Goal: Transaction & Acquisition: Register for event/course

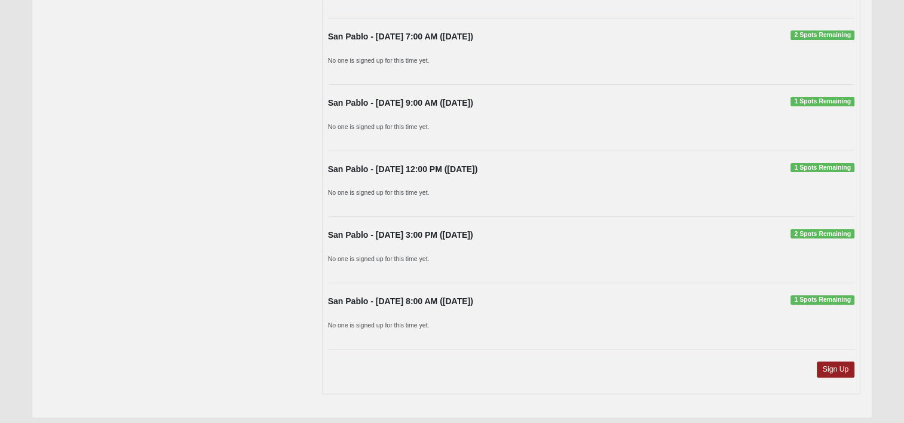
scroll to position [401, 0]
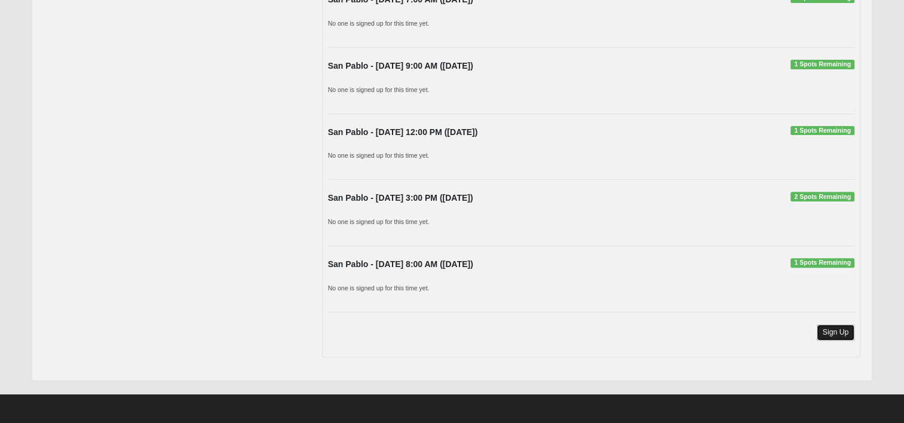
click at [830, 329] on link "Sign Up" at bounding box center [836, 333] width 38 height 16
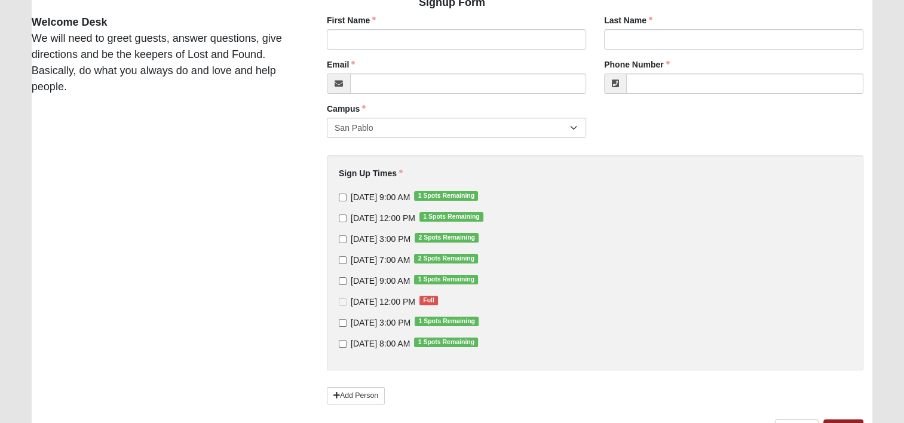
scroll to position [120, 0]
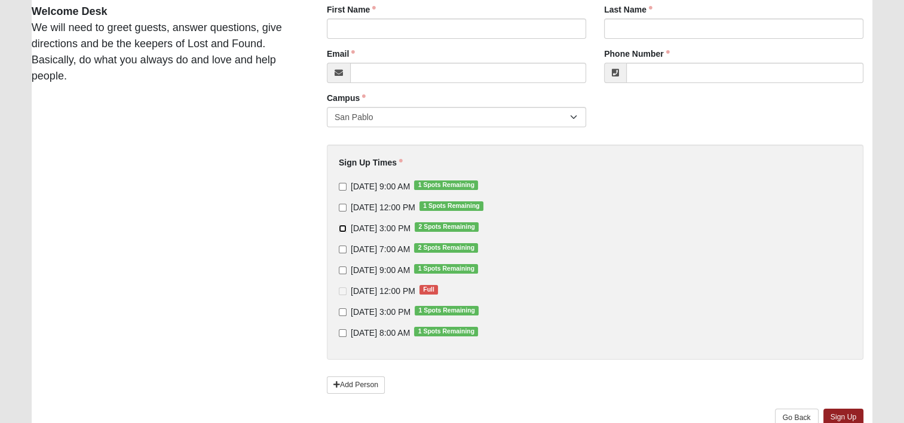
click at [342, 230] on input "[DATE] 3:00 PM 2 Spots Remaining" at bounding box center [343, 229] width 8 height 8
checkbox input "true"
click at [368, 26] on input "First Name" at bounding box center [456, 29] width 259 height 20
type input "[PERSON_NAME]"
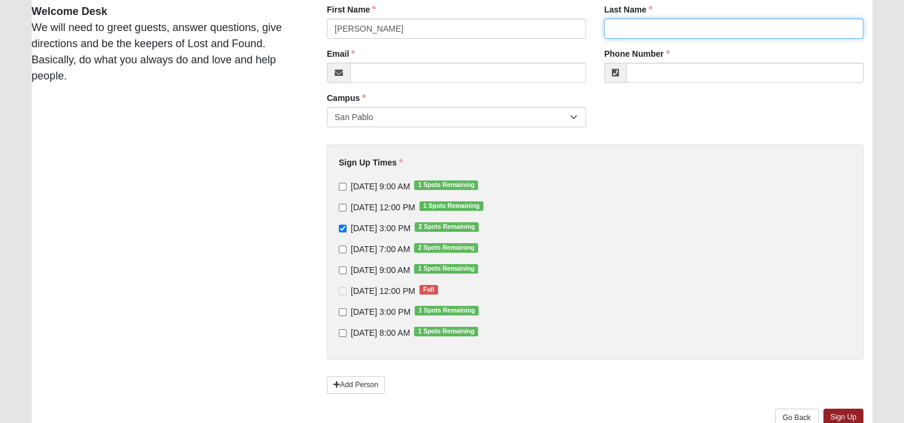
type input "[PERSON_NAME]"
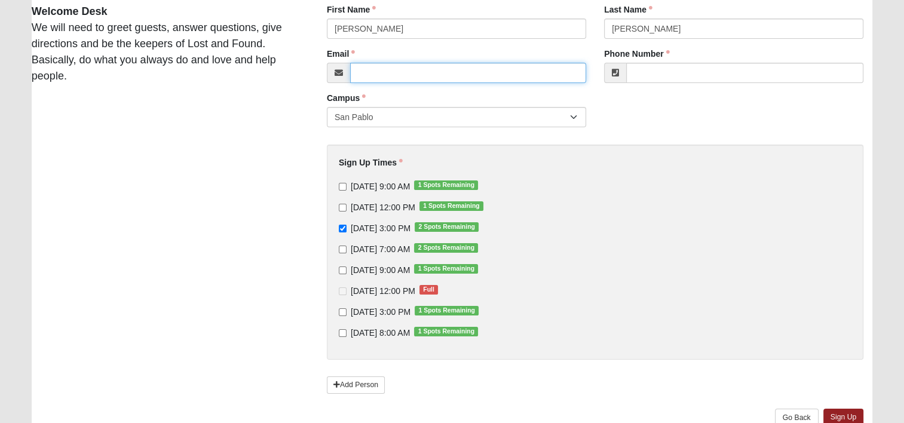
type input "[EMAIL_ADDRESS][DOMAIN_NAME]"
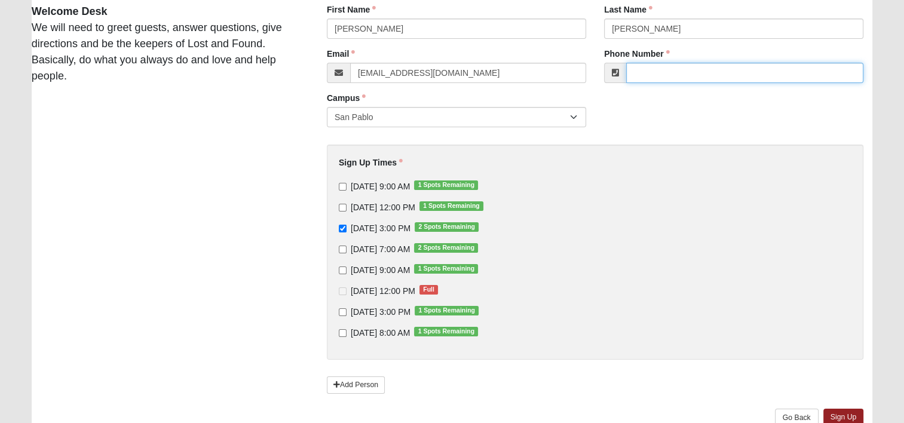
type input "[PHONE_NUMBER]"
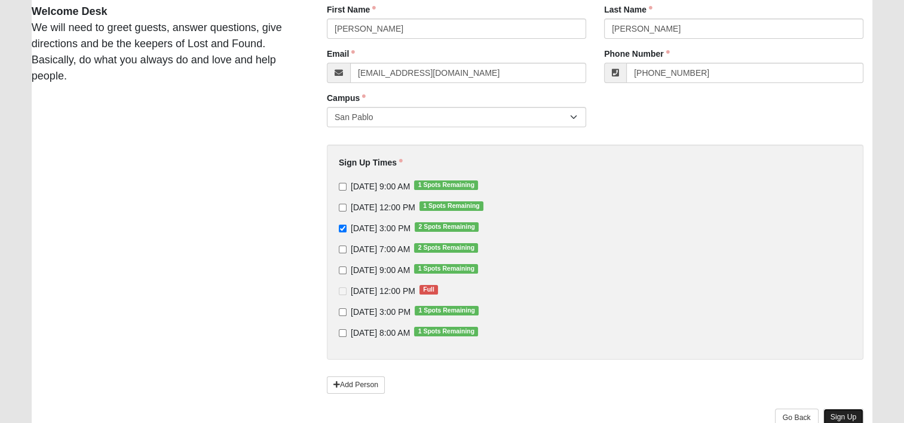
click at [839, 415] on link "Sign Up" at bounding box center [844, 417] width 41 height 17
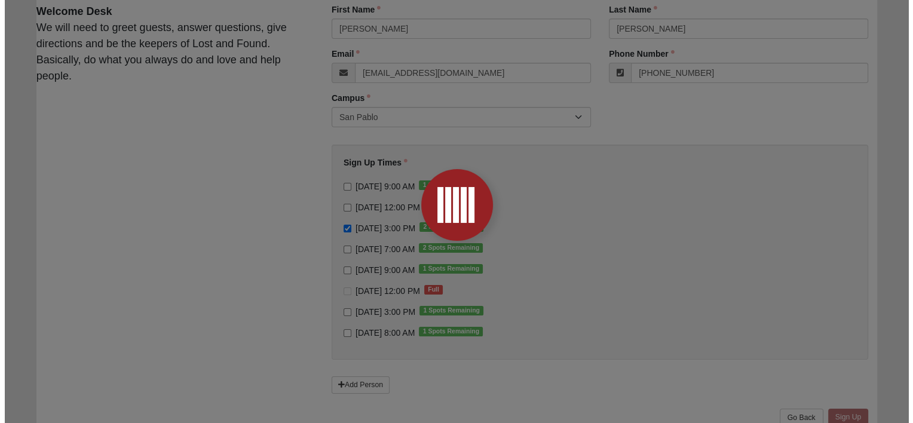
scroll to position [0, 0]
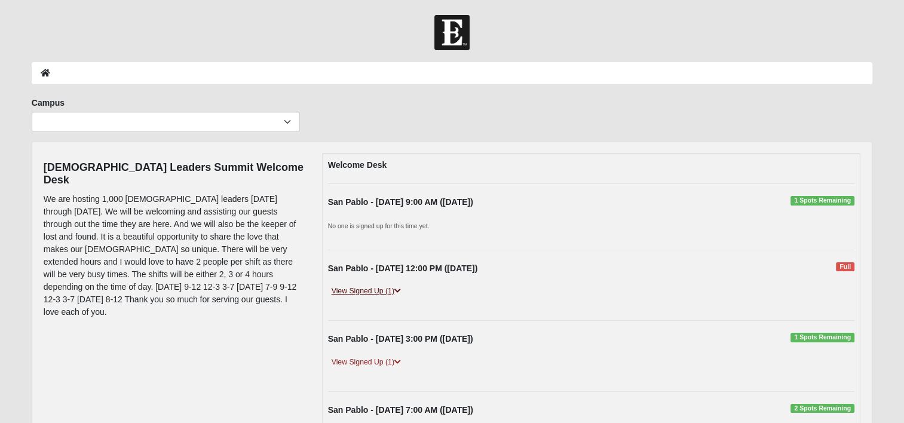
click at [396, 288] on icon at bounding box center [397, 290] width 7 height 7
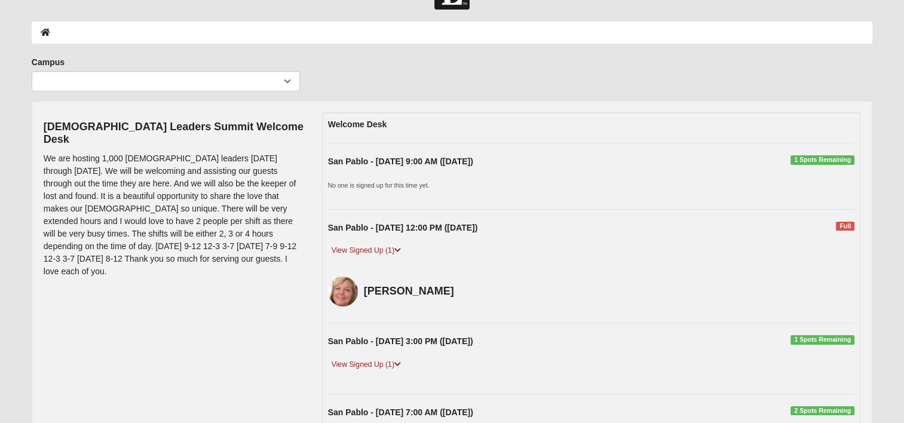
scroll to position [60, 0]
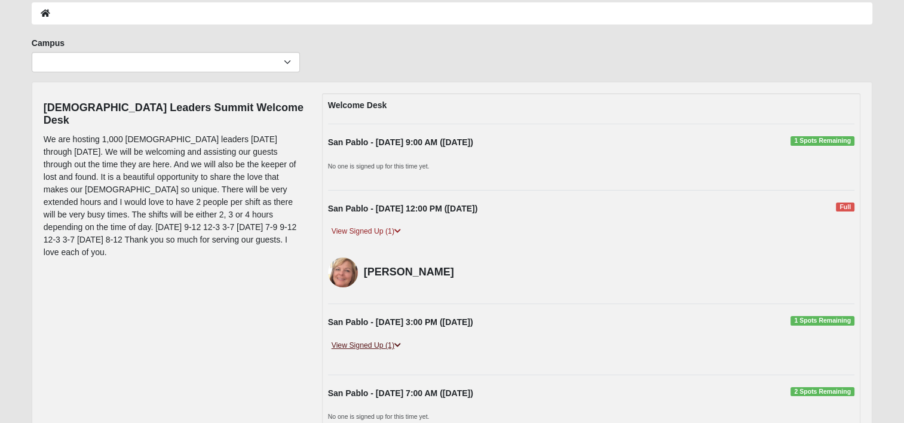
click at [399, 342] on icon at bounding box center [397, 345] width 7 height 7
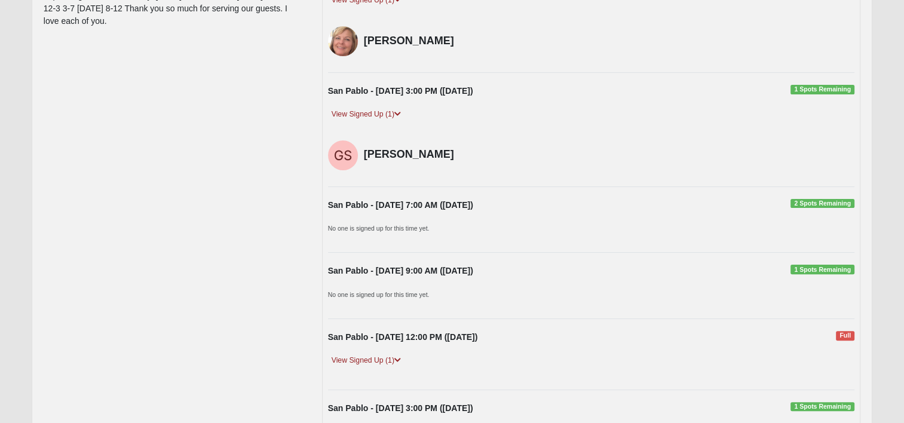
scroll to position [299, 0]
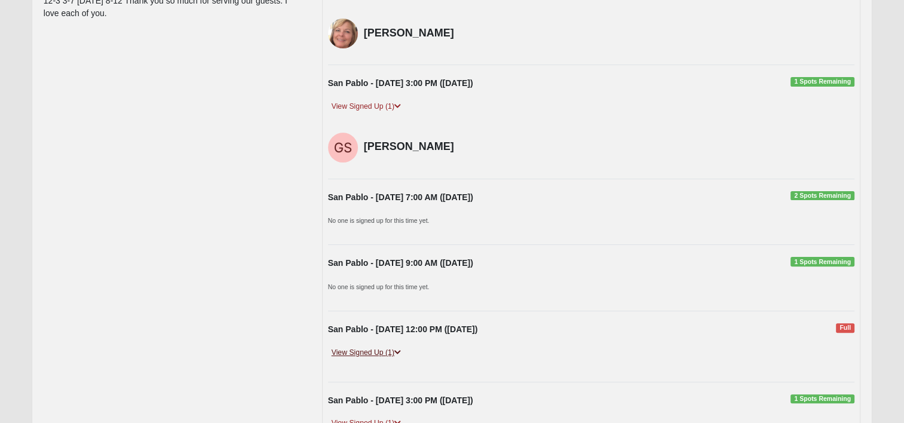
click at [398, 349] on icon at bounding box center [397, 352] width 7 height 7
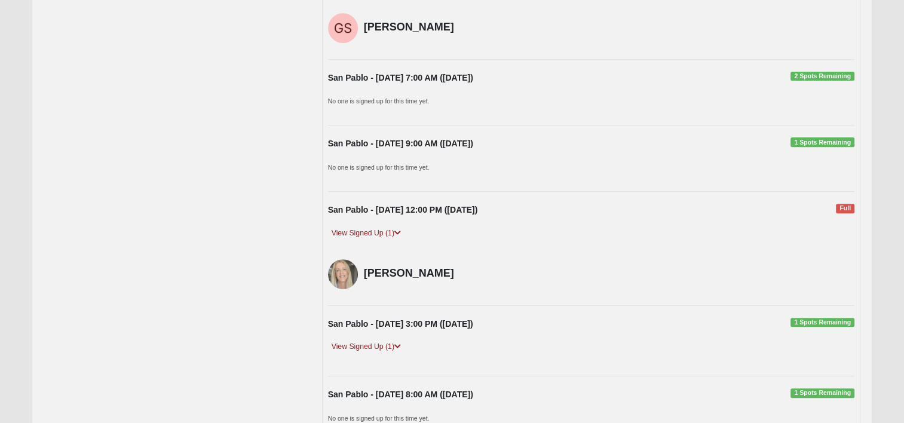
scroll to position [478, 0]
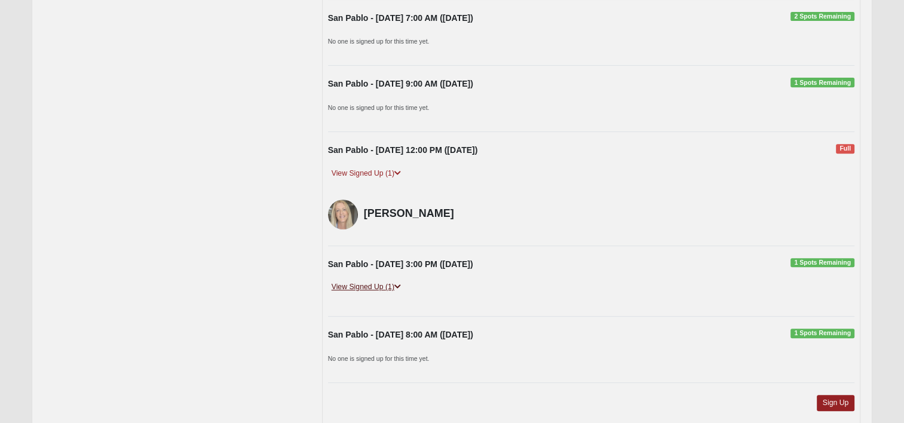
click at [399, 284] on icon at bounding box center [397, 286] width 7 height 7
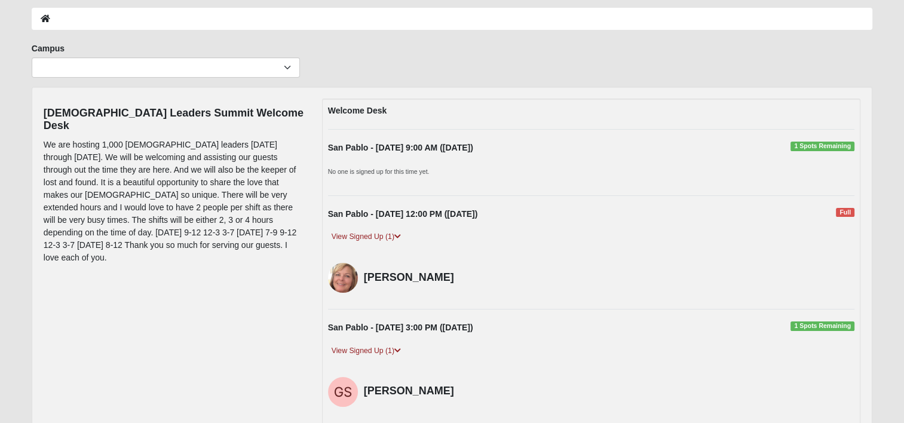
scroll to position [0, 0]
